Goal: Navigation & Orientation: Go to known website

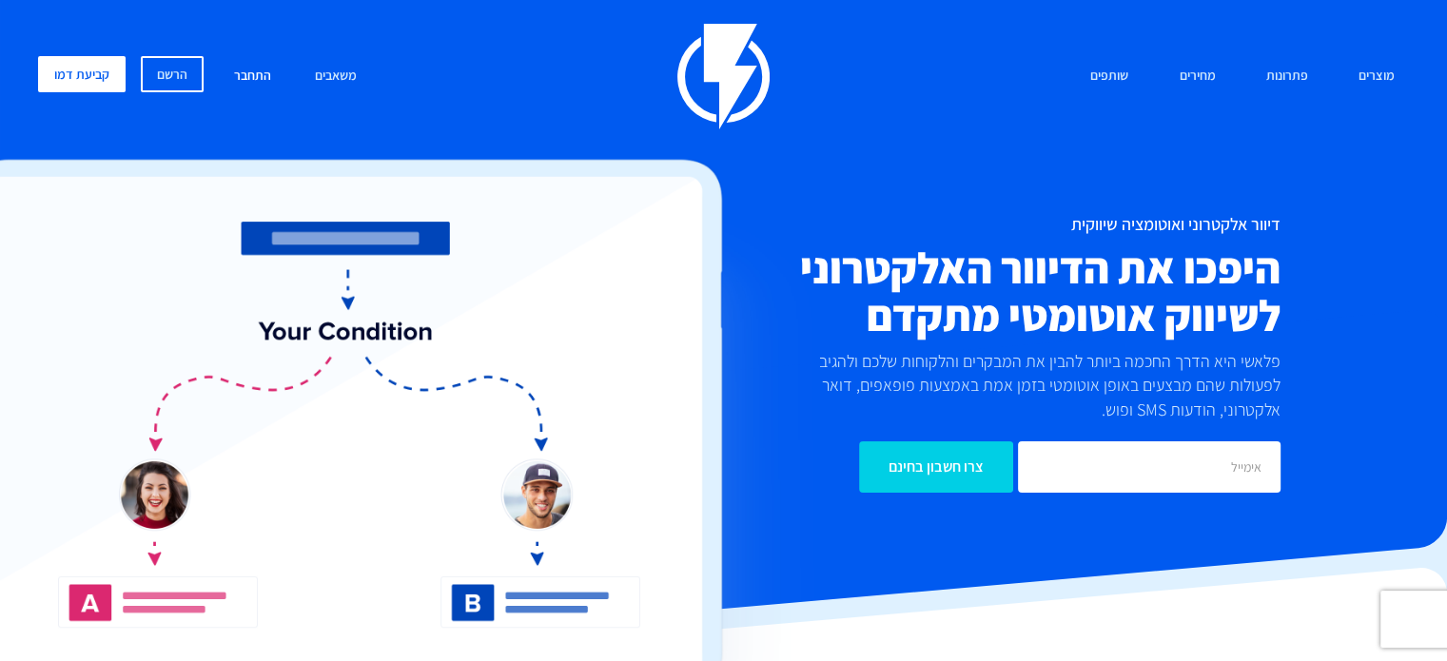
click at [244, 67] on link "התחבר" at bounding box center [253, 76] width 66 height 41
click at [248, 74] on link "התחבר" at bounding box center [253, 76] width 66 height 41
